Goal: Information Seeking & Learning: Learn about a topic

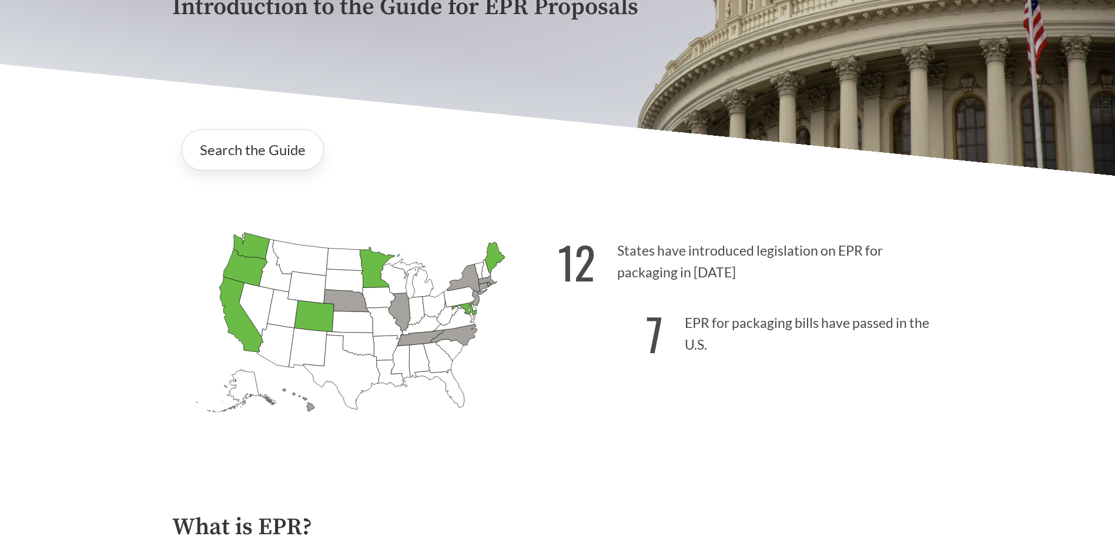
scroll to position [294, 0]
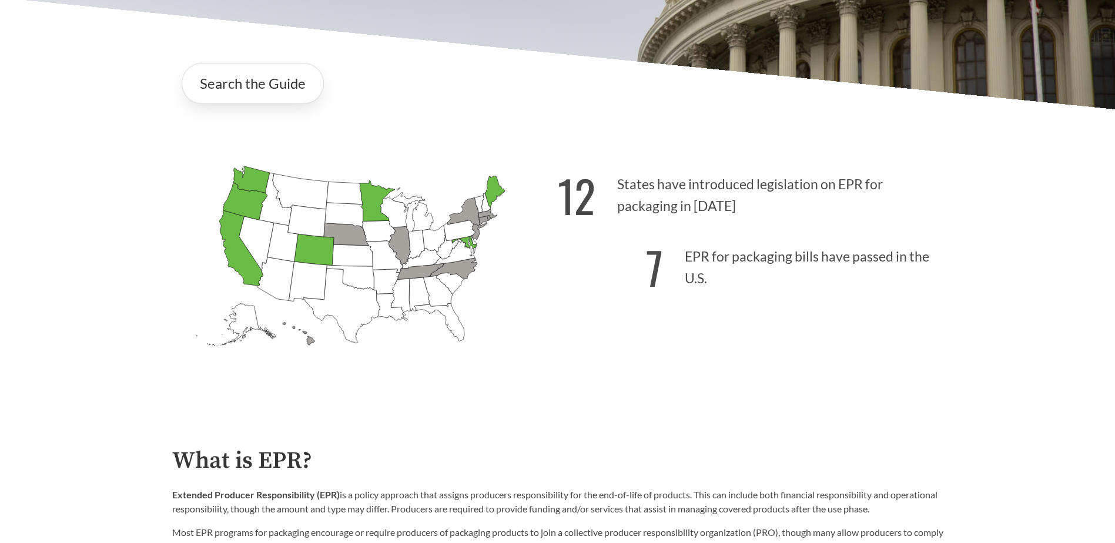
click at [237, 256] on icon "[US_STATE] Passed: 1" at bounding box center [241, 248] width 44 height 75
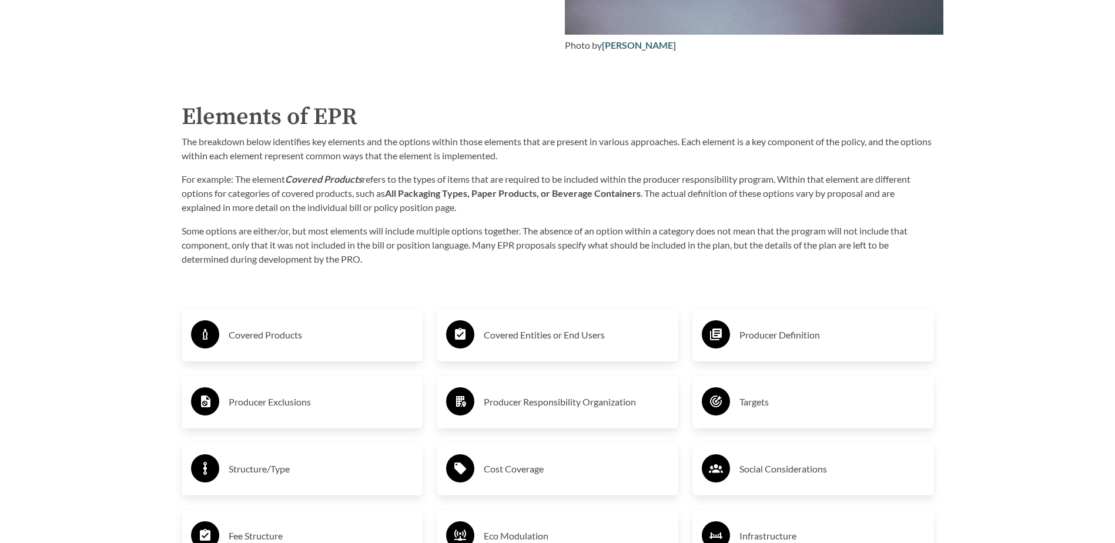
scroll to position [1823, 0]
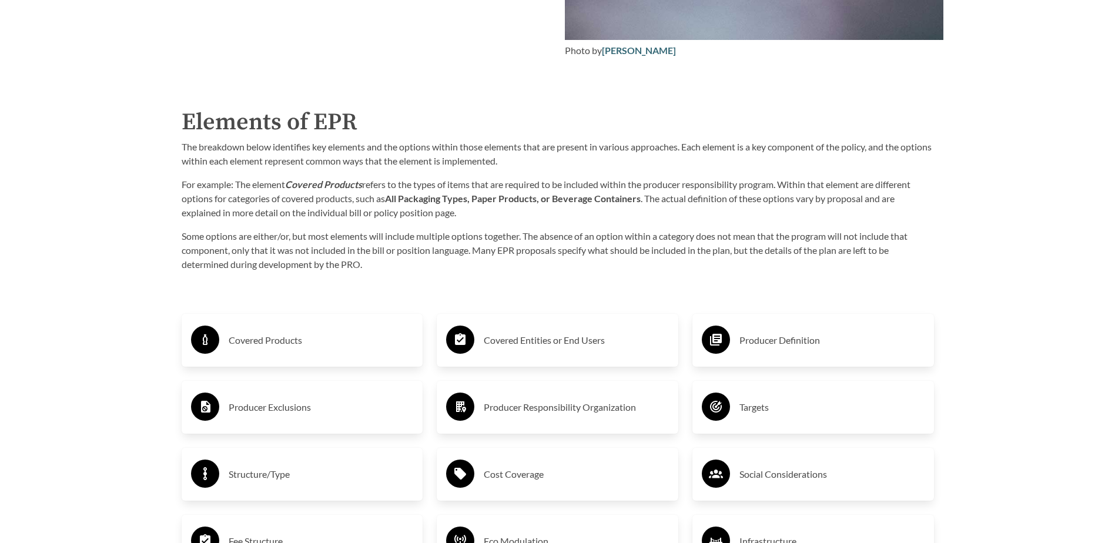
click at [306, 340] on h3 "Covered Products" at bounding box center [321, 340] width 185 height 19
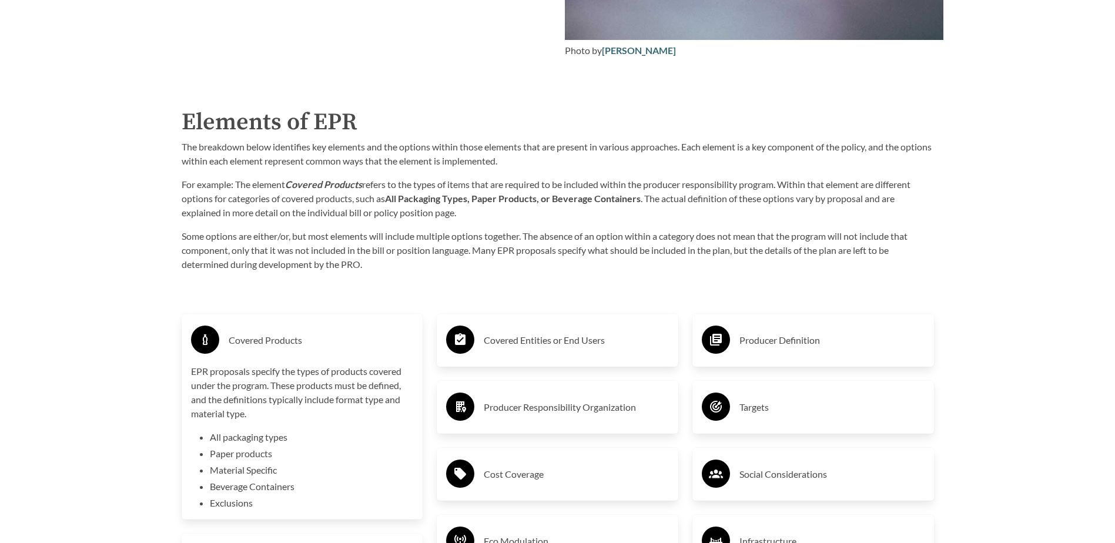
click at [312, 335] on h3 "Covered Products" at bounding box center [321, 340] width 185 height 19
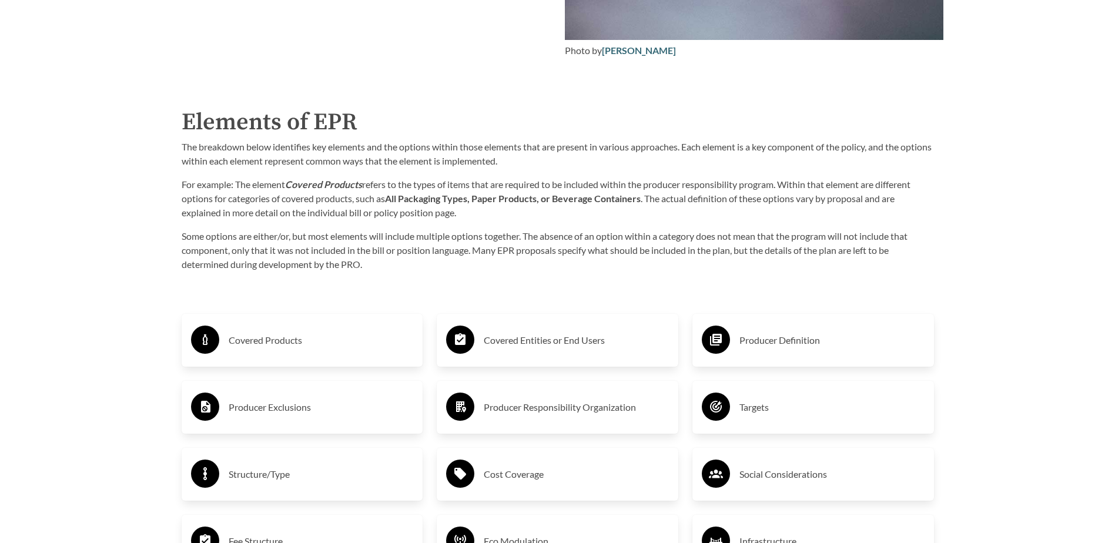
click at [776, 342] on h3 "Producer Definition" at bounding box center [832, 340] width 185 height 19
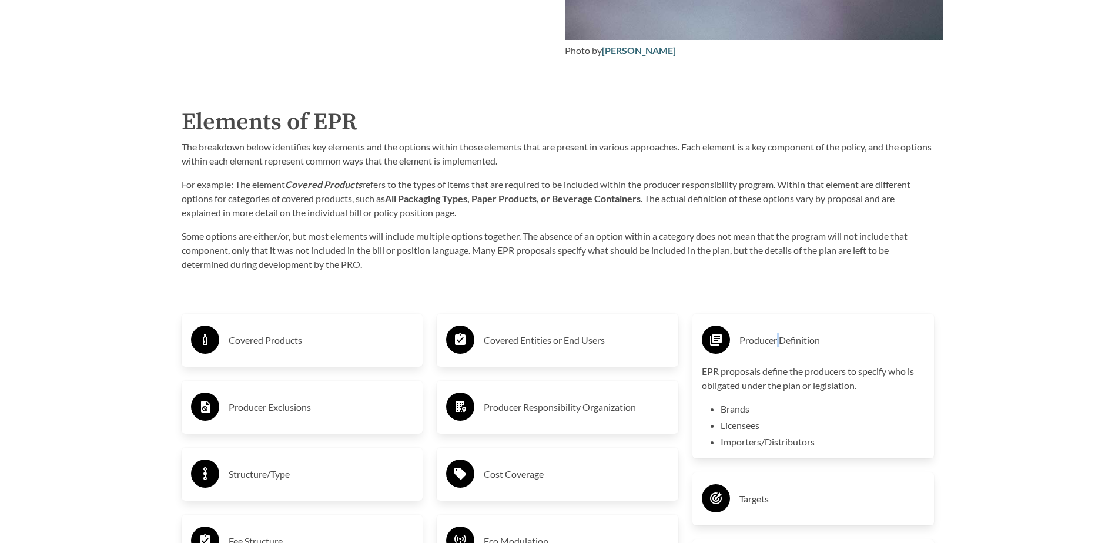
click at [779, 341] on h3 "Producer Definition" at bounding box center [832, 340] width 185 height 19
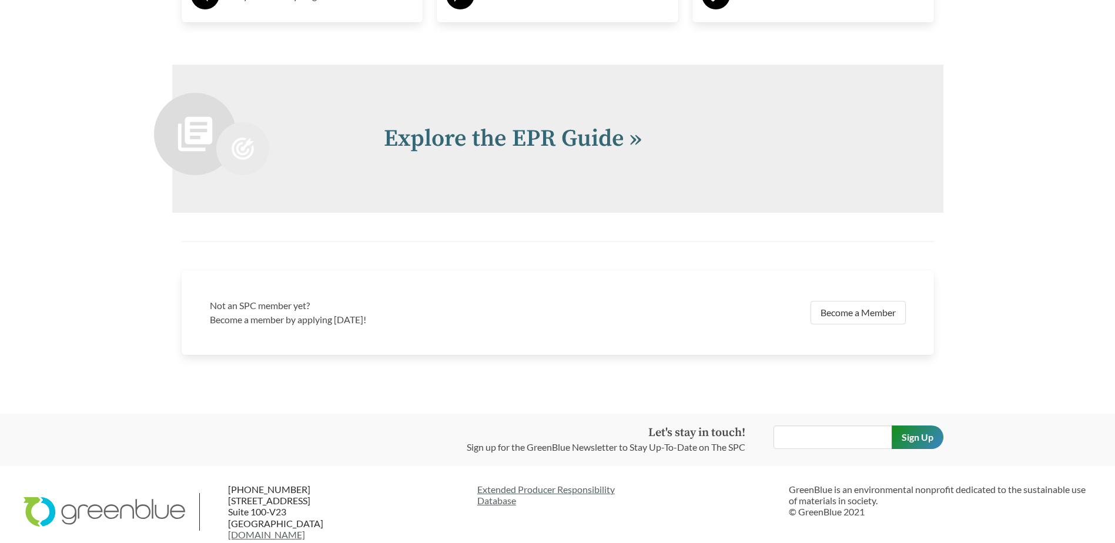
scroll to position [2587, 0]
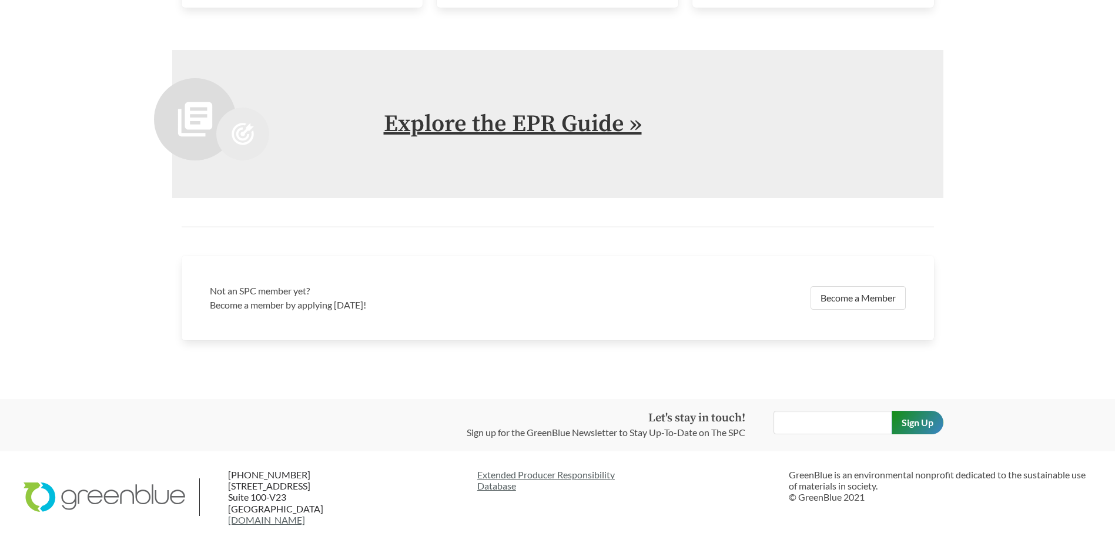
click at [538, 126] on link "Explore the EPR Guide »" at bounding box center [513, 123] width 258 height 29
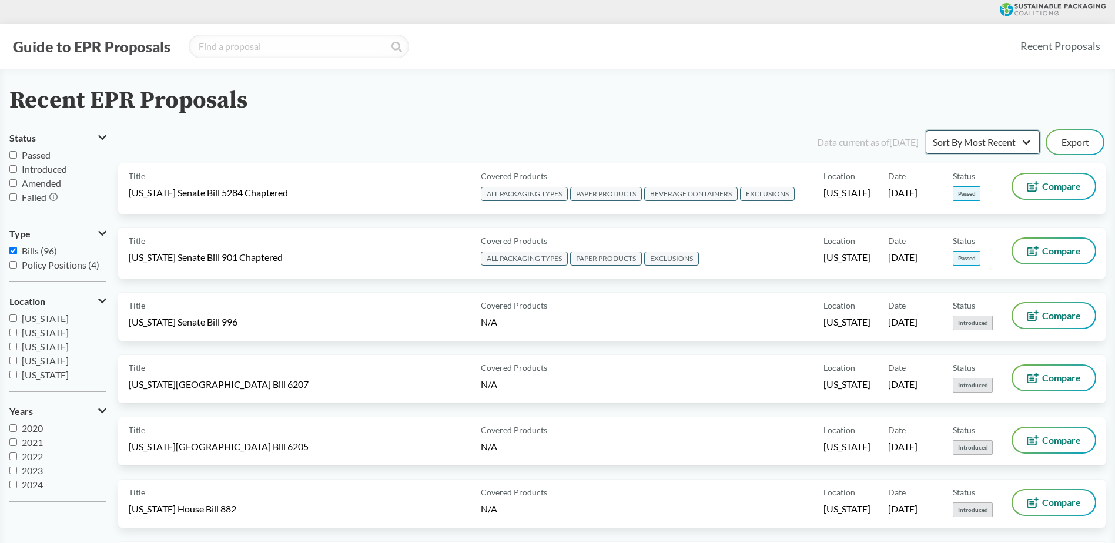
click at [998, 144] on select "Sort By Most Recent Sort By Status" at bounding box center [983, 143] width 114 height 24
select select "Sort By Status"
click at [926, 131] on select "Sort By Most Recent Sort By Status" at bounding box center [983, 143] width 114 height 24
